Goal: Task Accomplishment & Management: Use online tool/utility

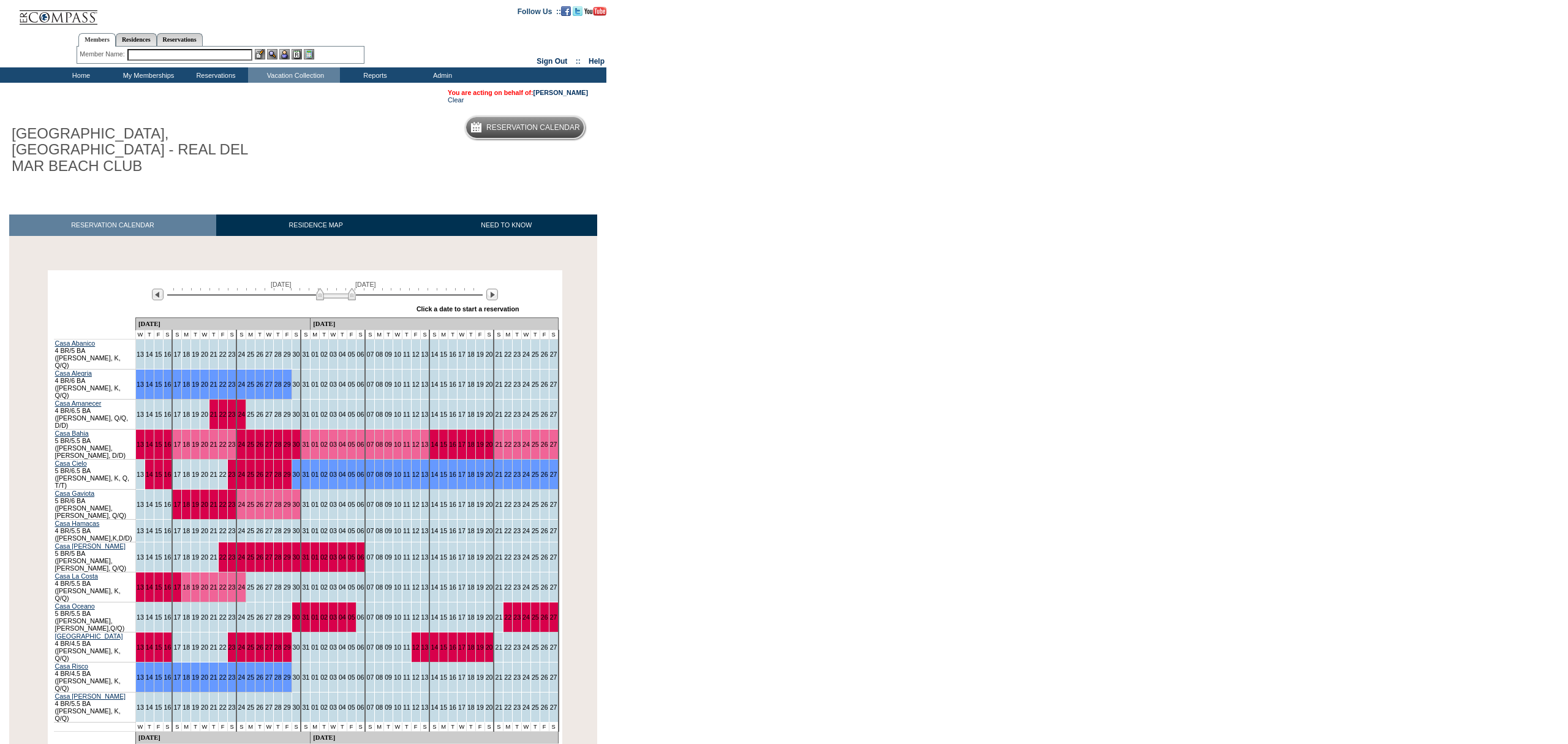
click at [209, 60] on div "Member Name: Destination or Residence: ReservationId:" at bounding box center [221, 55] width 288 height 18
click at [209, 52] on input "text" at bounding box center [190, 54] width 125 height 11
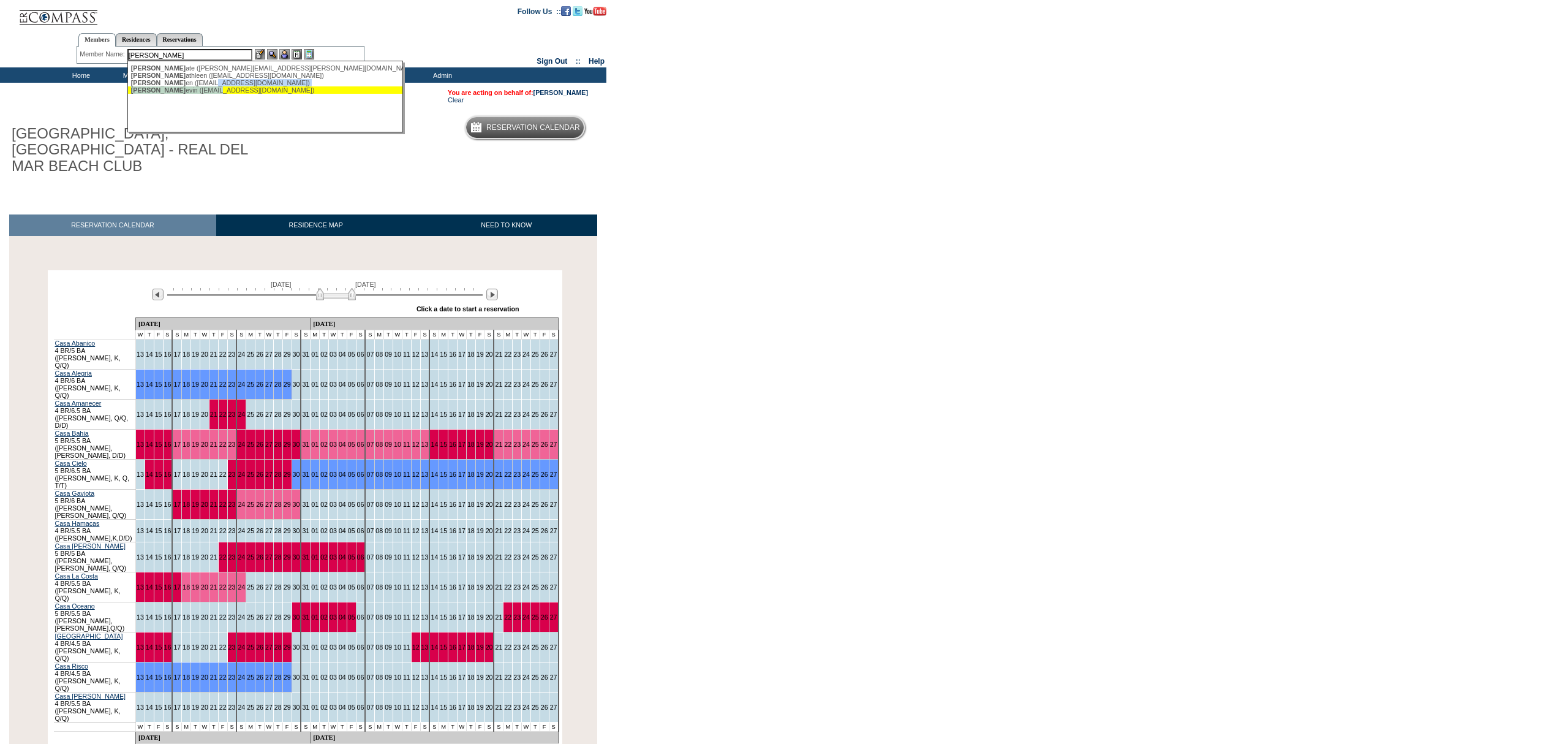
drag, startPoint x: 208, startPoint y: 86, endPoint x: 213, endPoint y: 94, distance: 9.4
click at [213, 94] on ul "[PERSON_NAME], K ate ([PERSON_NAME][EMAIL_ADDRESS][PERSON_NAME][DOMAIN_NAME]) […" at bounding box center [266, 78] width 276 height 36
click at [182, 55] on input "[PERSON_NAME]" at bounding box center [190, 54] width 125 height 11
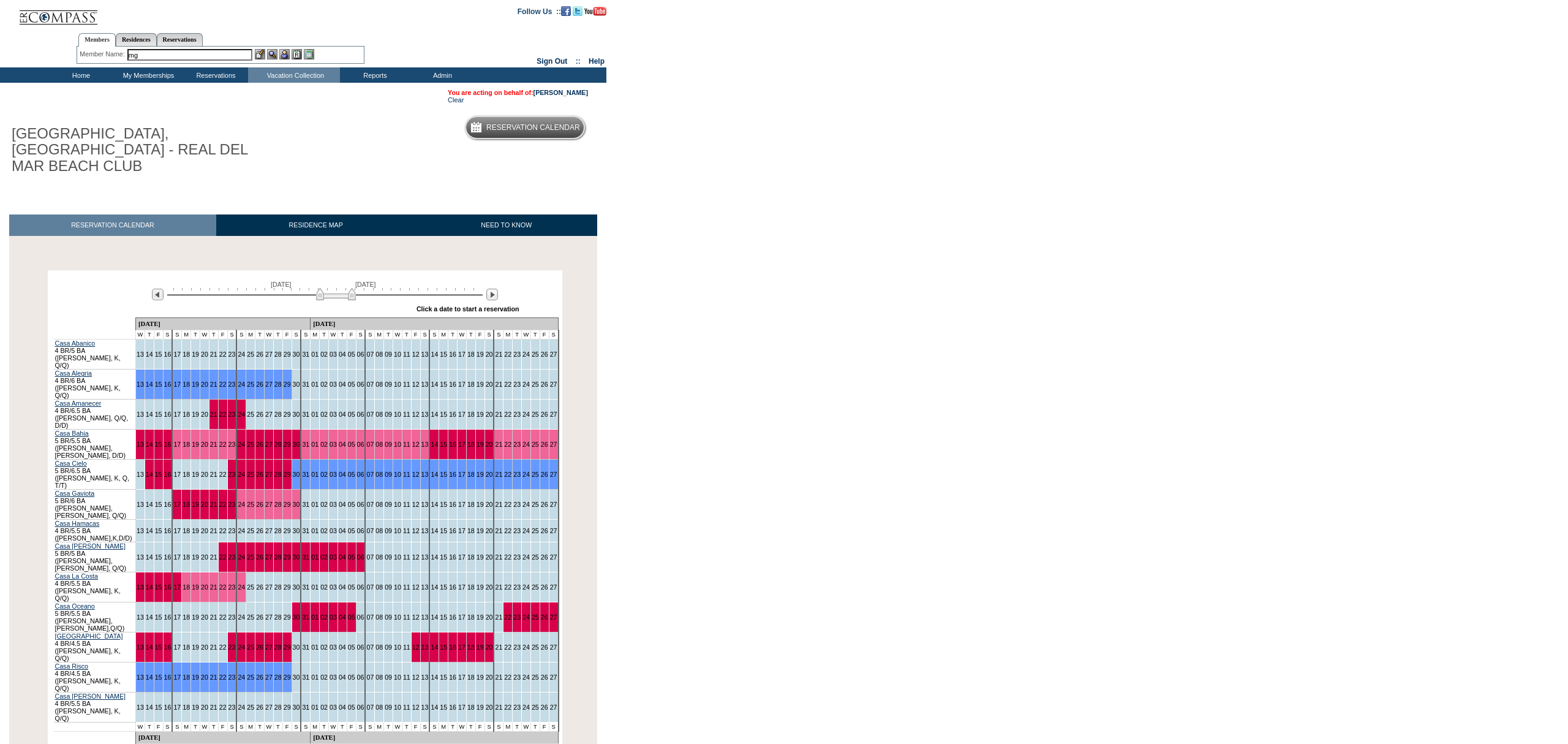
type input "m"
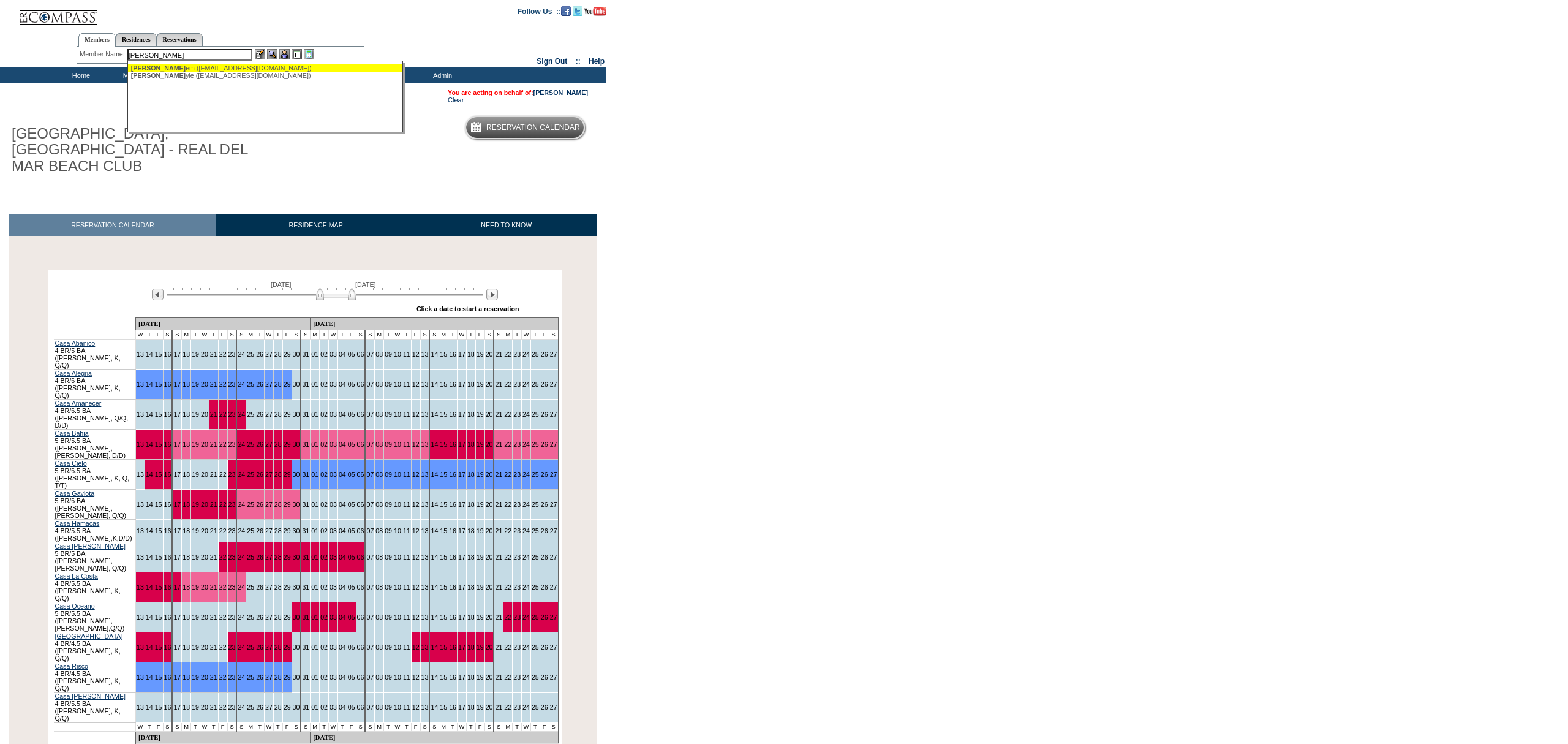
click at [180, 67] on div "[PERSON_NAME] em ([EMAIL_ADDRESS][DOMAIN_NAME])" at bounding box center [266, 68] width 270 height 8
type input "[PERSON_NAME] ([EMAIL_ADDRESS][DOMAIN_NAME])"
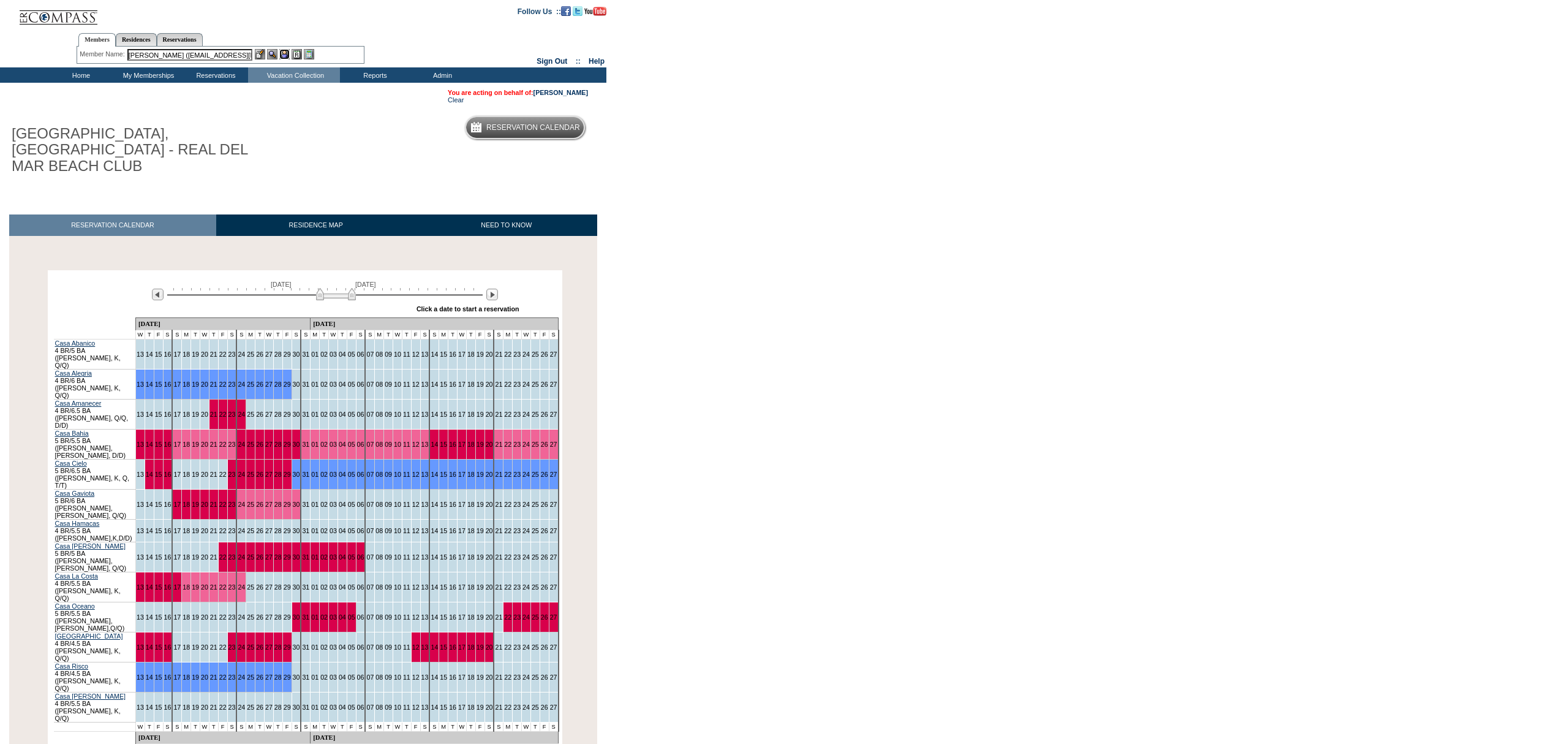
click at [282, 55] on img at bounding box center [285, 54] width 11 height 11
click at [265, 54] on div at bounding box center [285, 54] width 59 height 11
click at [272, 54] on img at bounding box center [273, 54] width 11 height 11
